Goal: Information Seeking & Learning: Understand process/instructions

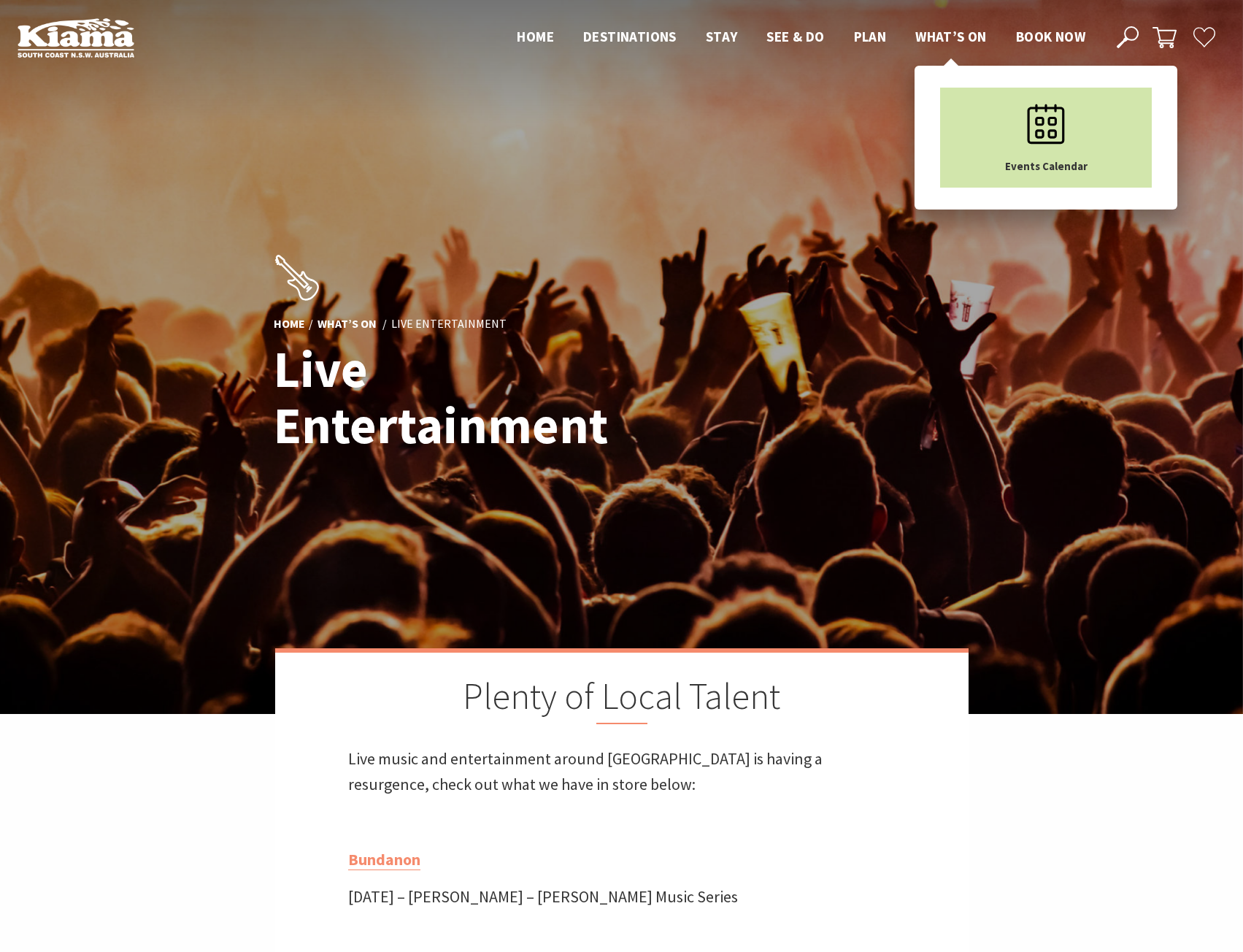
click at [1065, 134] on icon "Main Menu" at bounding box center [1046, 124] width 73 height 73
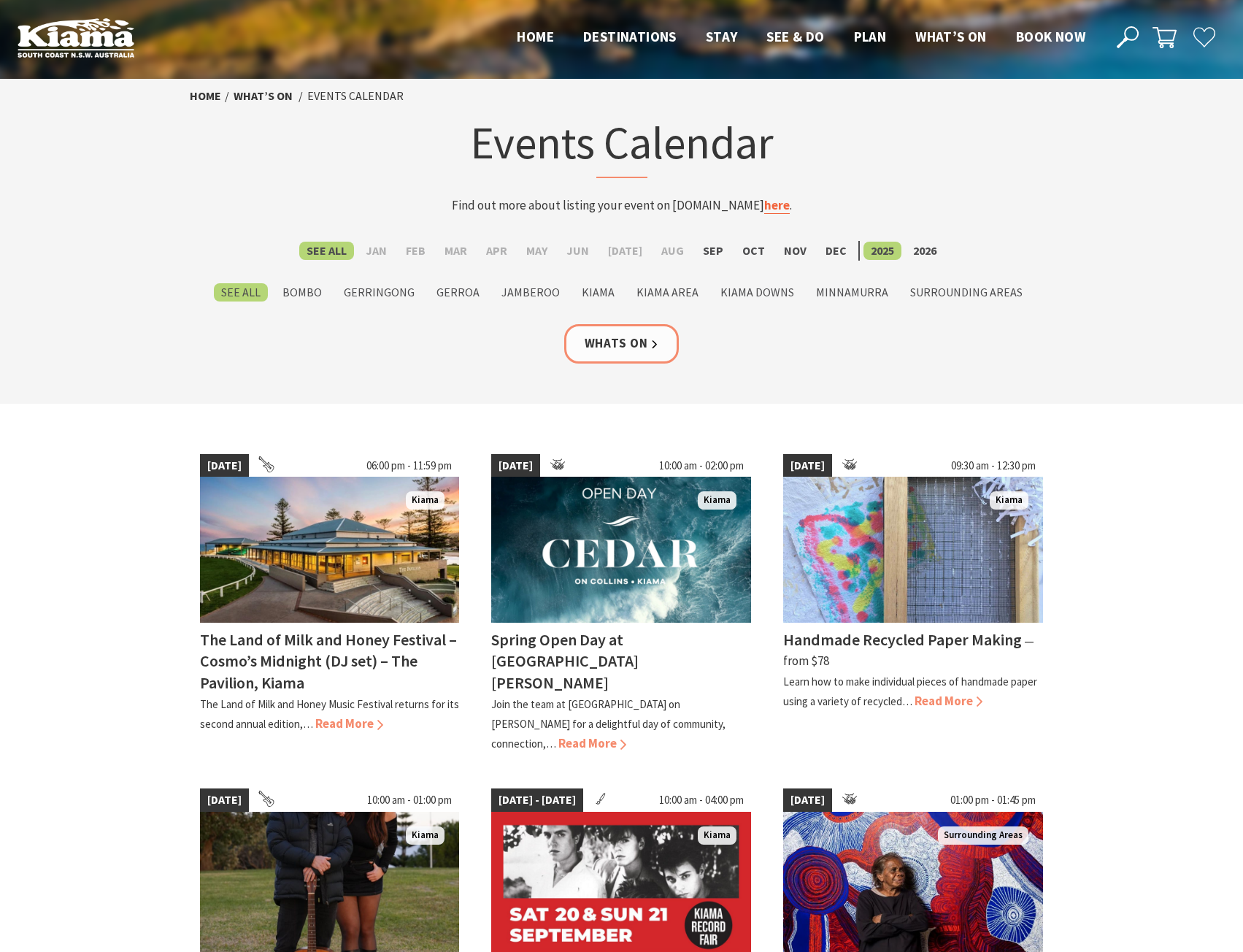
click at [764, 202] on link "here" at bounding box center [776, 205] width 25 height 17
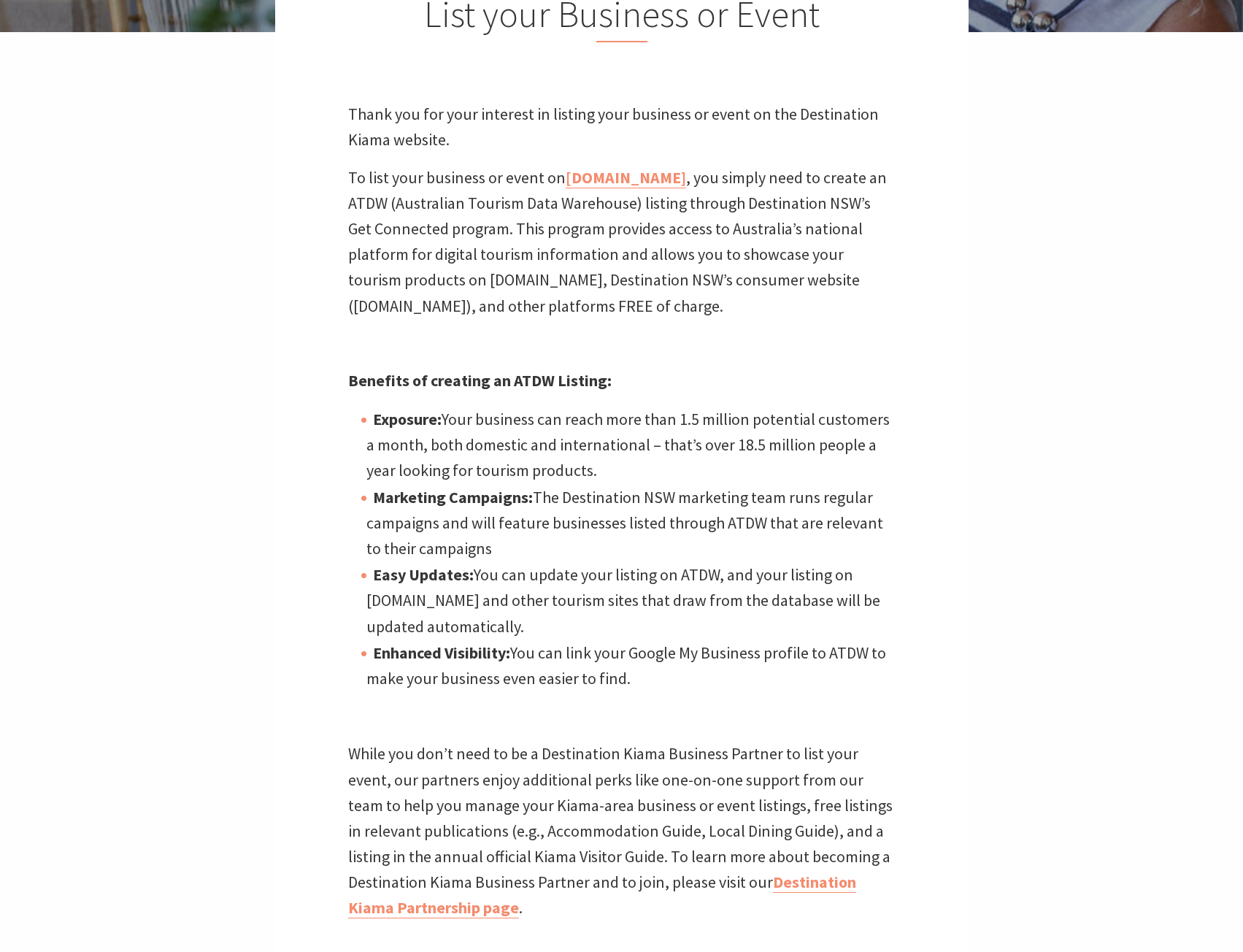
scroll to position [657, 0]
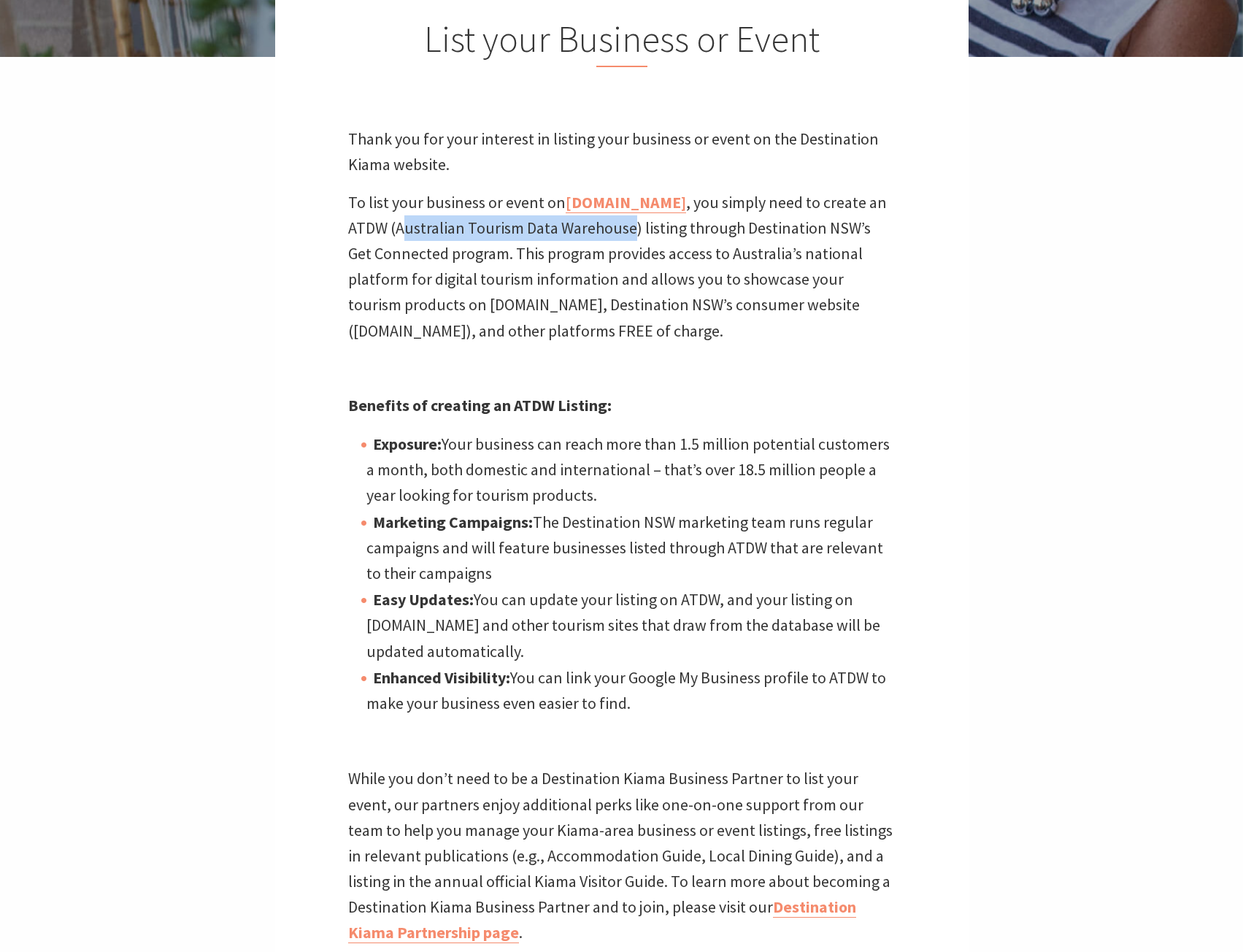
drag, startPoint x: 631, startPoint y: 229, endPoint x: 403, endPoint y: 230, distance: 228.0
click at [402, 230] on p "To list your business or event on kiama.com.au , you simply need to create an A…" at bounding box center [622, 267] width 547 height 154
drag, startPoint x: 486, startPoint y: 222, endPoint x: 532, endPoint y: 231, distance: 46.9
click at [485, 222] on p "To list your business or event on kiama.com.au , you simply need to create an A…" at bounding box center [622, 267] width 547 height 154
click at [630, 224] on p "To list your business or event on kiama.com.au , you simply need to create an A…" at bounding box center [622, 267] width 547 height 154
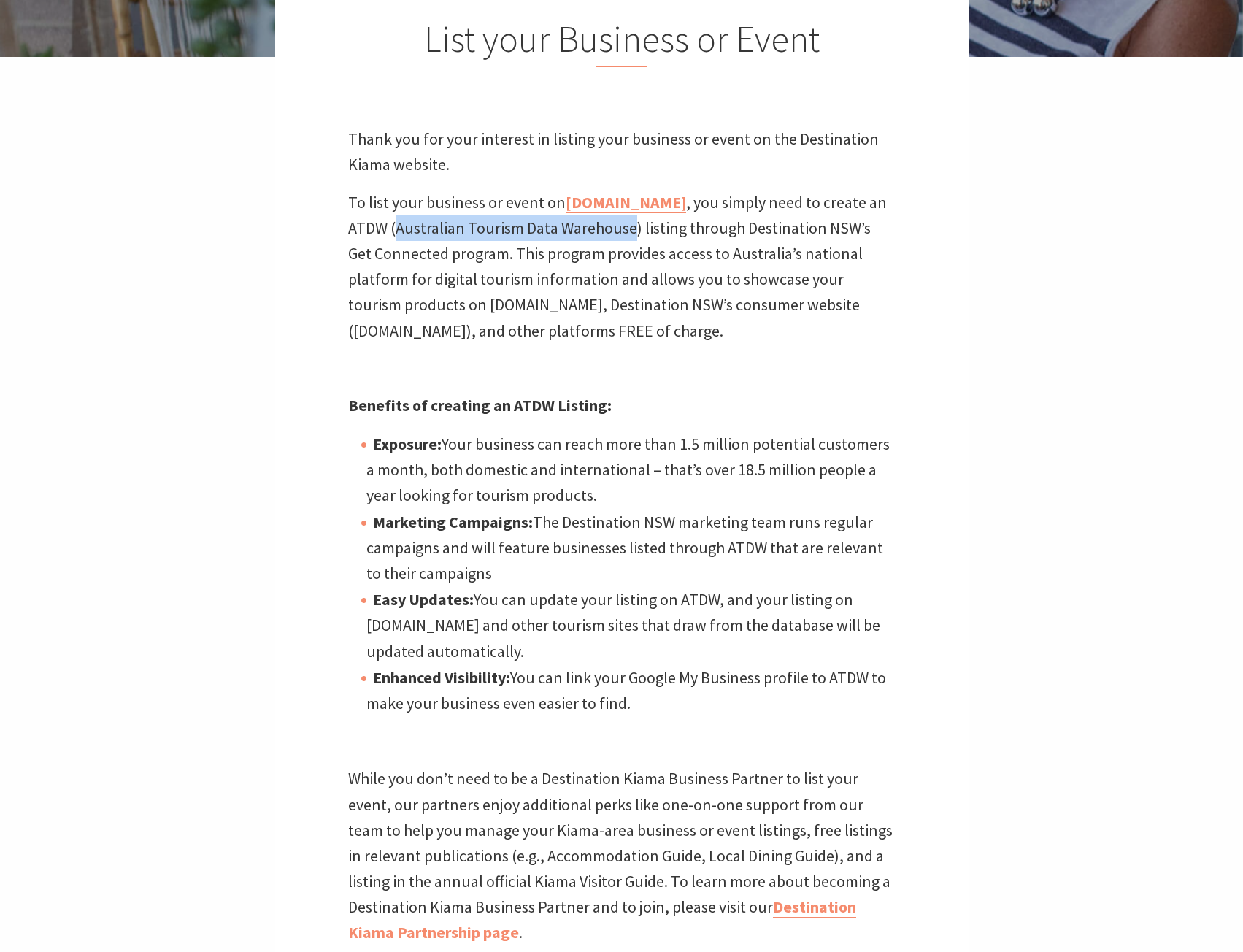
drag, startPoint x: 628, startPoint y: 224, endPoint x: 405, endPoint y: 232, distance: 223.1
click at [399, 232] on p "To list your business or event on kiama.com.au , you simply need to create an A…" at bounding box center [622, 267] width 547 height 154
copy p "Australian Tourism Data Warehouse"
